Goal: Book appointment/travel/reservation

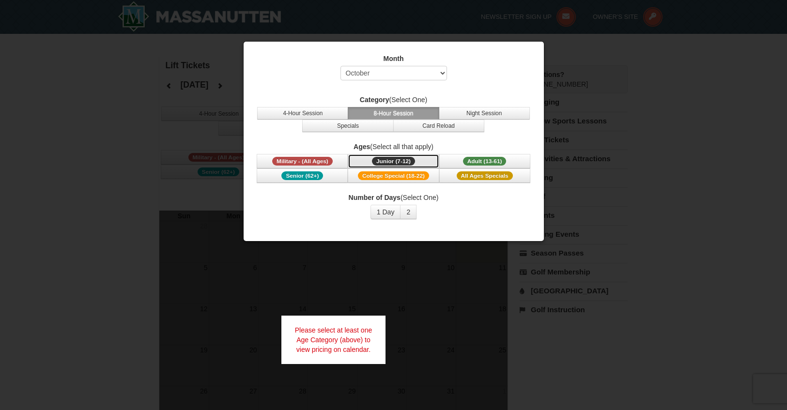
click at [394, 161] on span "Junior (7-12)" at bounding box center [393, 161] width 43 height 9
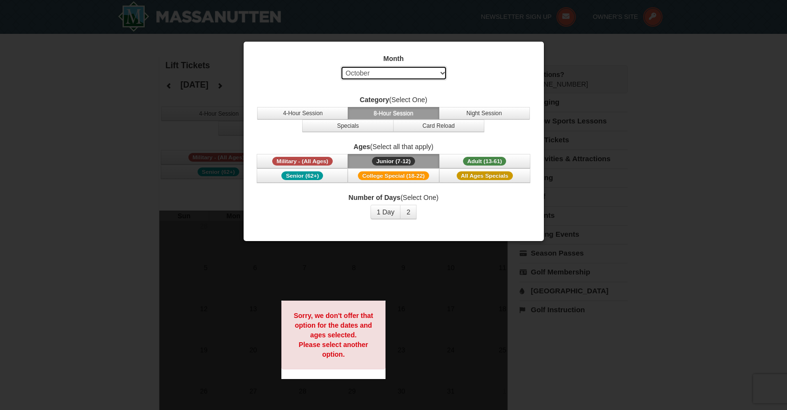
click at [444, 71] on select "Select October November December January February March April May June July Aug…" at bounding box center [393, 73] width 106 height 15
select select "1"
click at [340, 66] on select "Select October November December January February March April May June July Aug…" at bounding box center [393, 73] width 106 height 15
click at [472, 207] on div "Number of Days (Select One) 1 Day 2 3 4 5 6 7 8 9 10 11 12 13 14 15" at bounding box center [394, 206] width 276 height 27
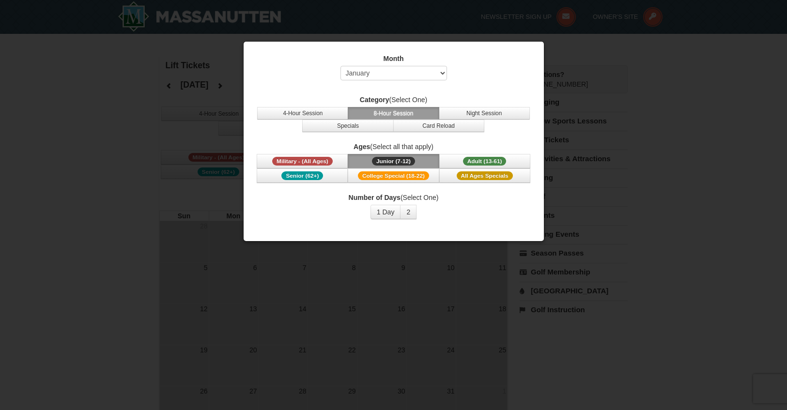
drag, startPoint x: 335, startPoint y: 354, endPoint x: 344, endPoint y: 345, distance: 12.3
click at [340, 349] on div at bounding box center [393, 205] width 787 height 410
click at [532, 70] on div "Month Select October November December January February March April May June Ju…" at bounding box center [393, 136] width 290 height 180
click at [442, 73] on select "Select October November December January February March April May June July Aug…" at bounding box center [393, 73] width 106 height 15
click at [667, 100] on div at bounding box center [393, 205] width 787 height 410
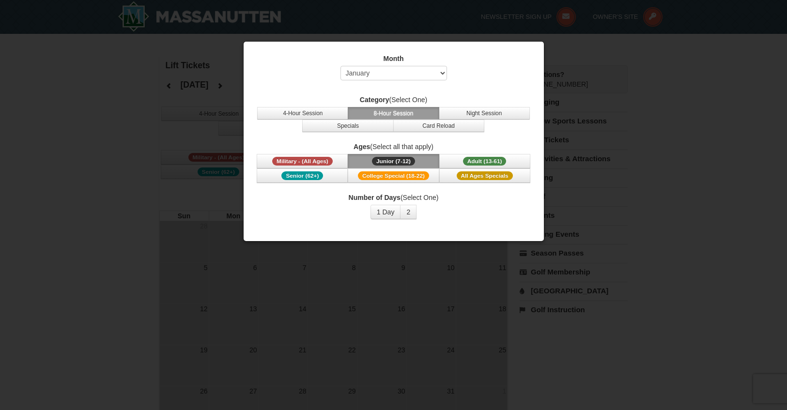
click at [413, 199] on label "Number of Days (Select One)" at bounding box center [394, 198] width 276 height 10
click at [410, 214] on button "2" at bounding box center [408, 212] width 16 height 15
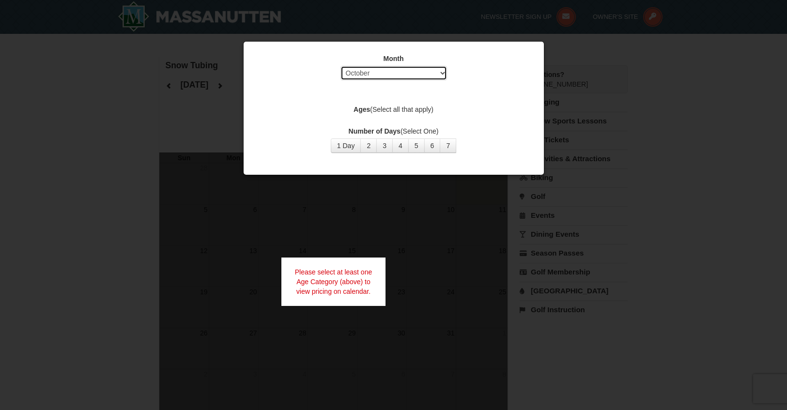
click at [441, 74] on select "Select October November December January February March April May June July Aug…" at bounding box center [393, 73] width 106 height 15
click at [340, 66] on select "Select October November December January February March April May June July Aug…" at bounding box center [393, 73] width 106 height 15
click at [370, 146] on button "2" at bounding box center [368, 145] width 16 height 15
click at [422, 110] on label "Ages (Select all that apply)" at bounding box center [394, 110] width 276 height 10
click at [388, 107] on label "Ages (Select all that apply)" at bounding box center [394, 110] width 276 height 10
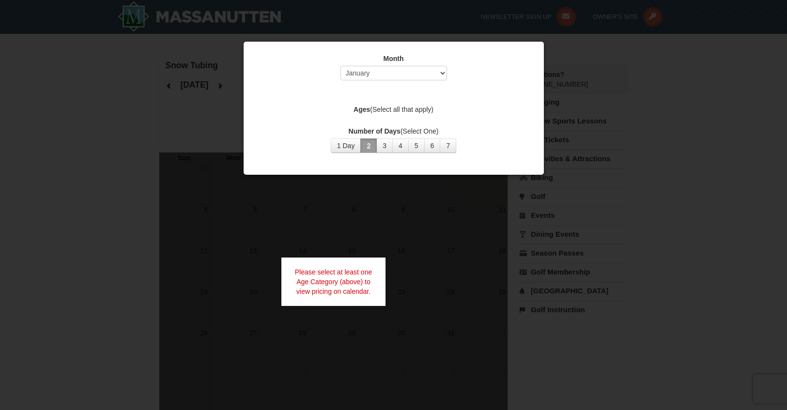
click at [365, 107] on strong "Ages" at bounding box center [361, 110] width 16 height 8
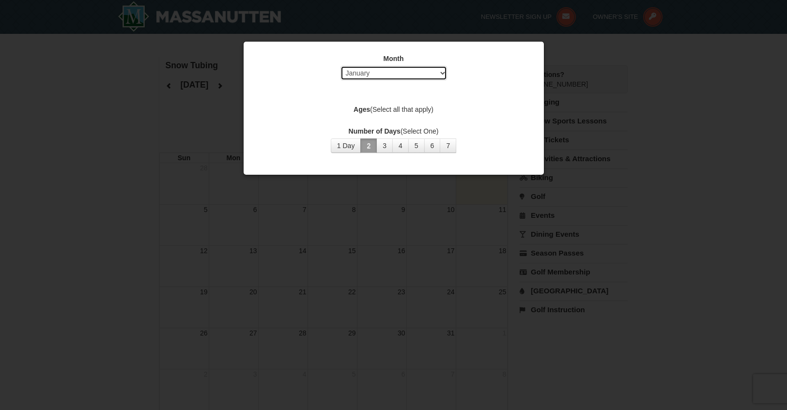
click at [440, 71] on select "Select October November December January February March April May June July Aug…" at bounding box center [393, 73] width 106 height 15
select select "2"
click at [340, 66] on select "Select October November December January February March April May June July Aug…" at bounding box center [393, 73] width 106 height 15
click at [382, 144] on button "3" at bounding box center [384, 145] width 16 height 15
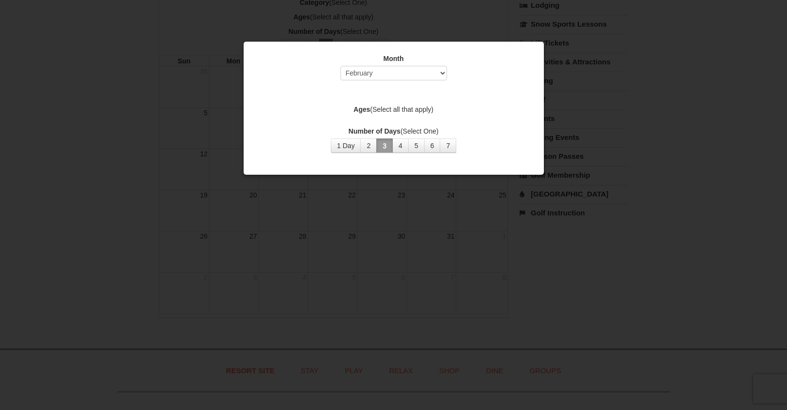
scroll to position [145, 0]
click at [520, 126] on label "Number of Days (Select One)" at bounding box center [394, 131] width 276 height 10
click at [654, 171] on div at bounding box center [393, 205] width 787 height 410
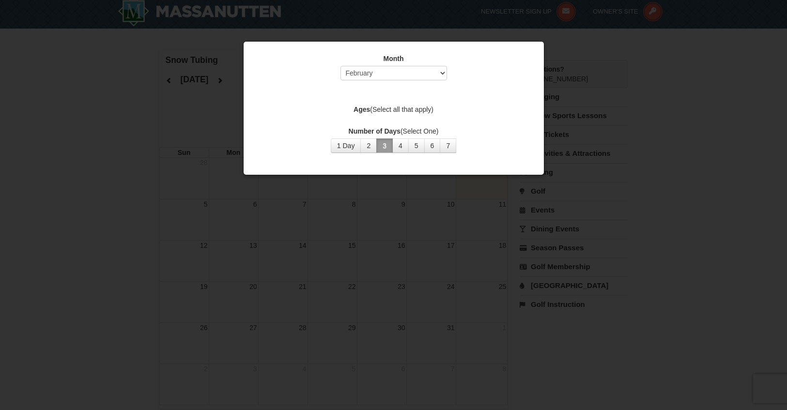
scroll to position [0, 0]
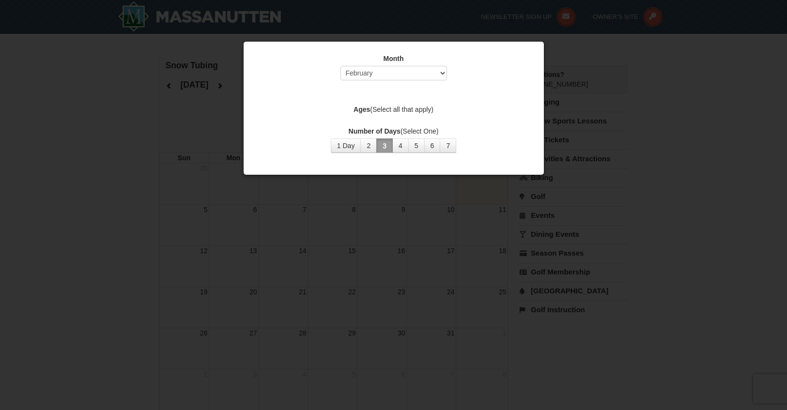
click at [364, 107] on strong "Ages" at bounding box center [361, 110] width 16 height 8
click at [364, 106] on strong "Ages" at bounding box center [361, 110] width 16 height 8
